Goal: Entertainment & Leisure: Consume media (video, audio)

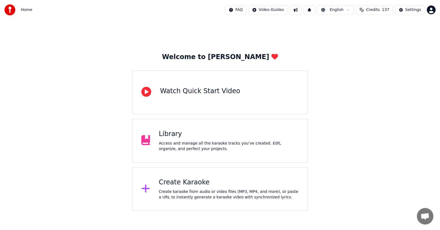
click at [170, 137] on div "Library" at bounding box center [229, 134] width 140 height 9
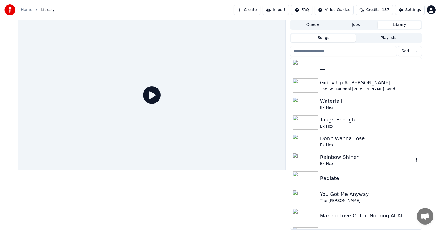
click at [329, 159] on div "Rainbow Shiner" at bounding box center [367, 157] width 94 height 8
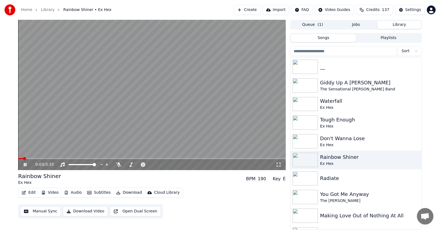
click at [24, 165] on icon at bounding box center [25, 164] width 3 height 3
click at [24, 165] on icon at bounding box center [24, 165] width 3 height 4
click at [106, 156] on video at bounding box center [151, 95] width 267 height 150
click at [245, 157] on span at bounding box center [244, 158] width 3 height 3
click at [23, 165] on icon at bounding box center [29, 164] width 13 height 4
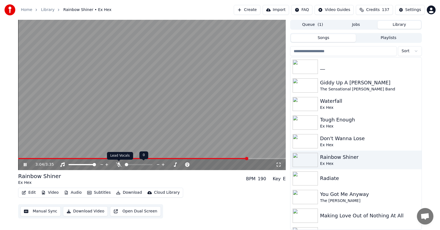
click at [120, 164] on icon at bounding box center [118, 164] width 5 height 4
click at [233, 159] on span at bounding box center [231, 158] width 3 height 3
click at [24, 165] on icon at bounding box center [25, 164] width 3 height 3
